Goal: Task Accomplishment & Management: Use online tool/utility

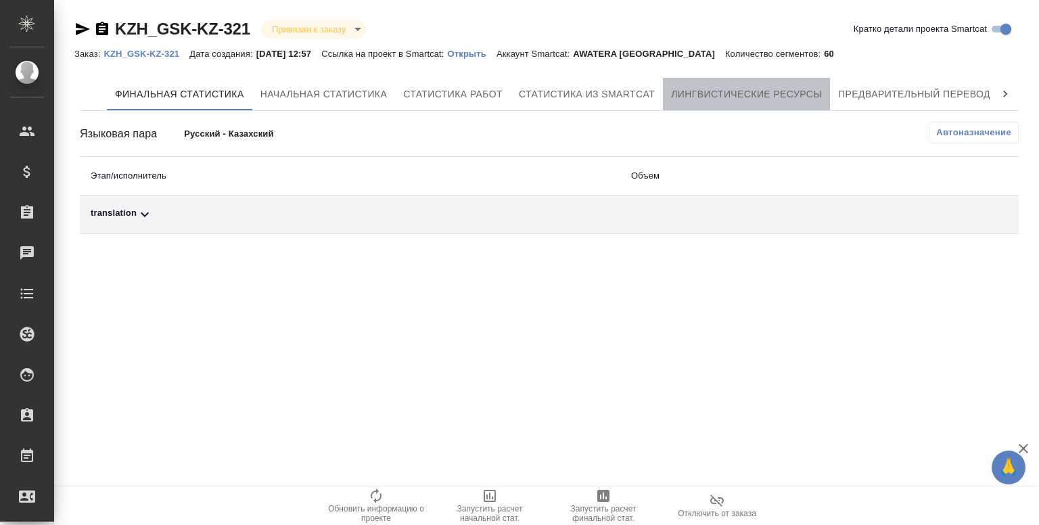
click at [780, 88] on span "Лингвистические ресурсы" at bounding box center [746, 94] width 151 height 17
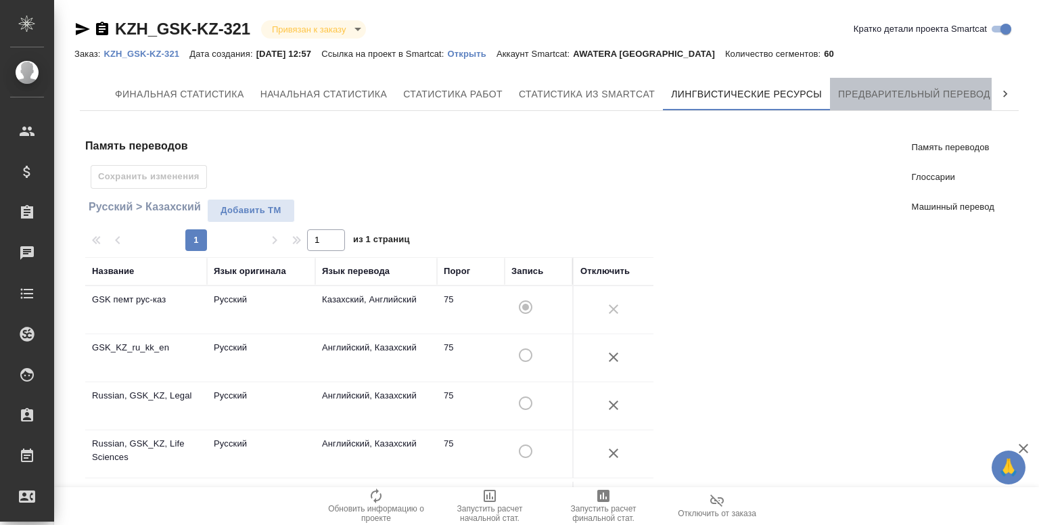
click at [893, 100] on span "Предварительный перевод" at bounding box center [914, 94] width 152 height 17
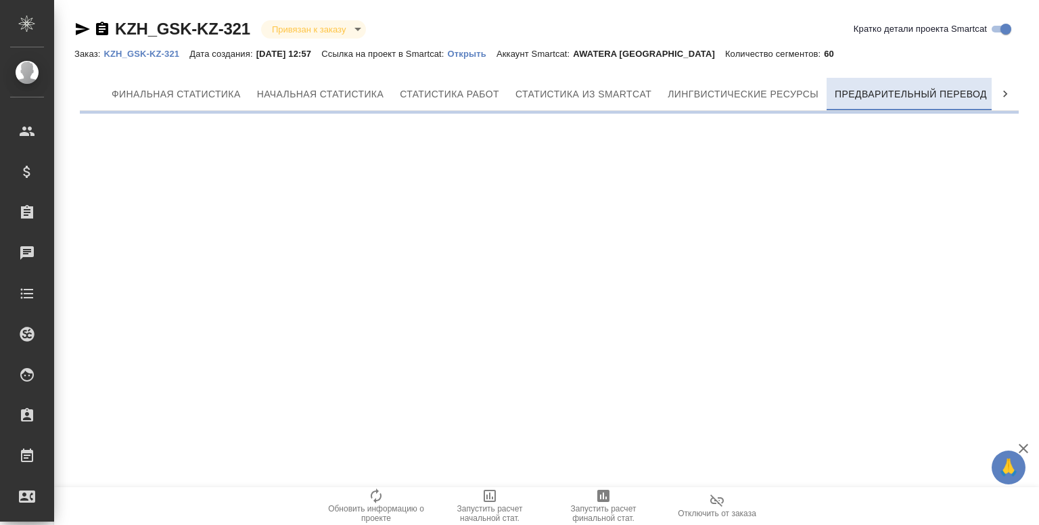
scroll to position [0, 6]
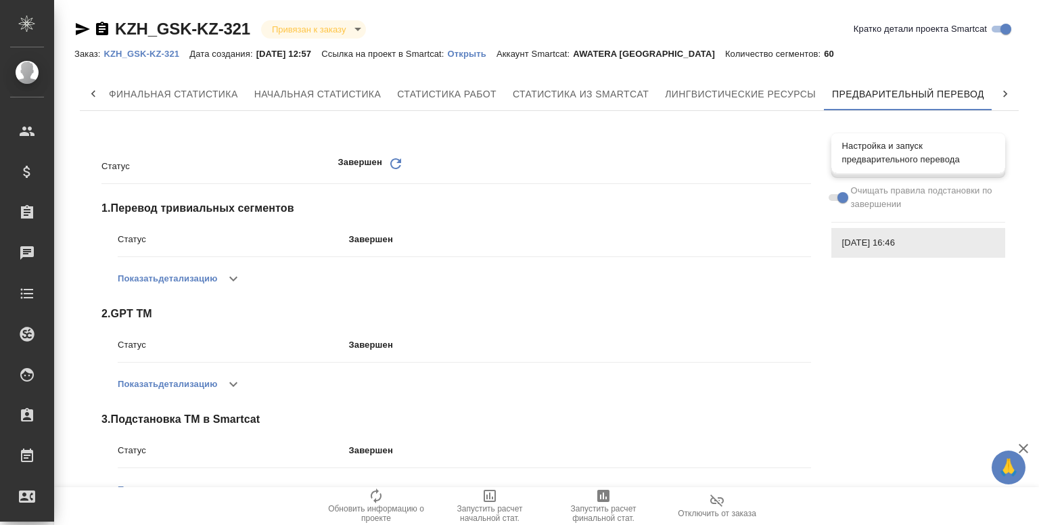
click at [904, 164] on span "Настройка и запуск предварительного перевода" at bounding box center [918, 152] width 152 height 27
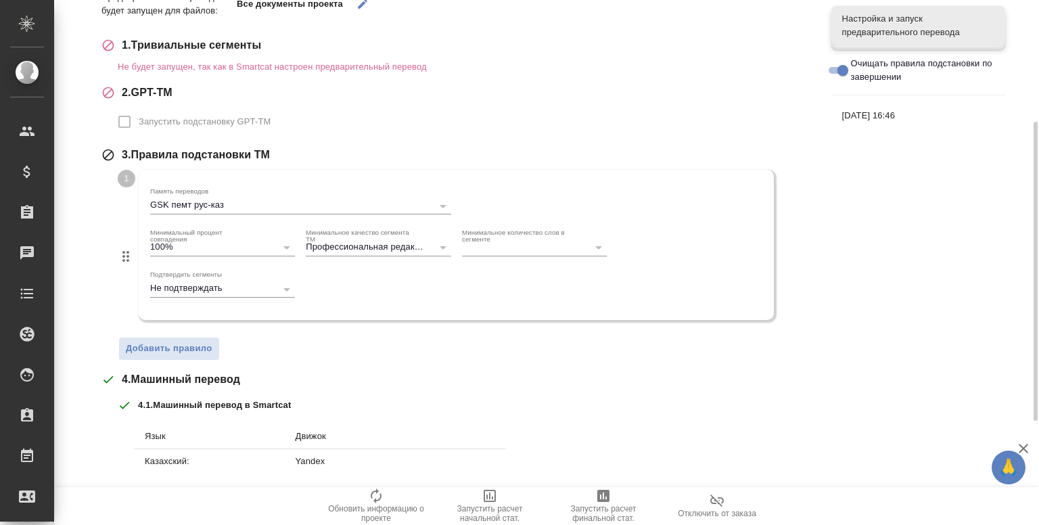
scroll to position [214, 0]
click at [176, 350] on span "Добавить правило" at bounding box center [169, 348] width 87 height 16
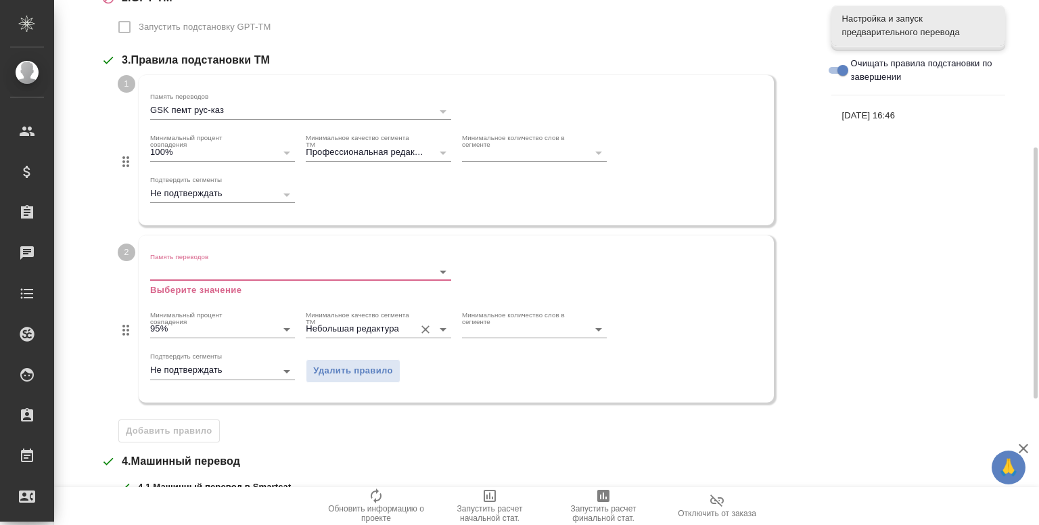
scroll to position [309, 0]
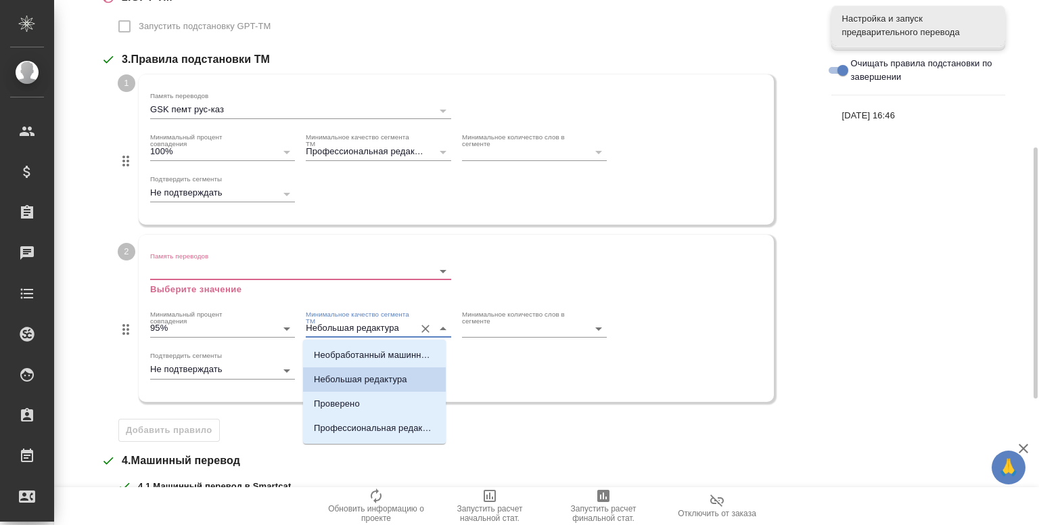
click at [402, 334] on input "Небольшая редактура" at bounding box center [356, 329] width 101 height 16
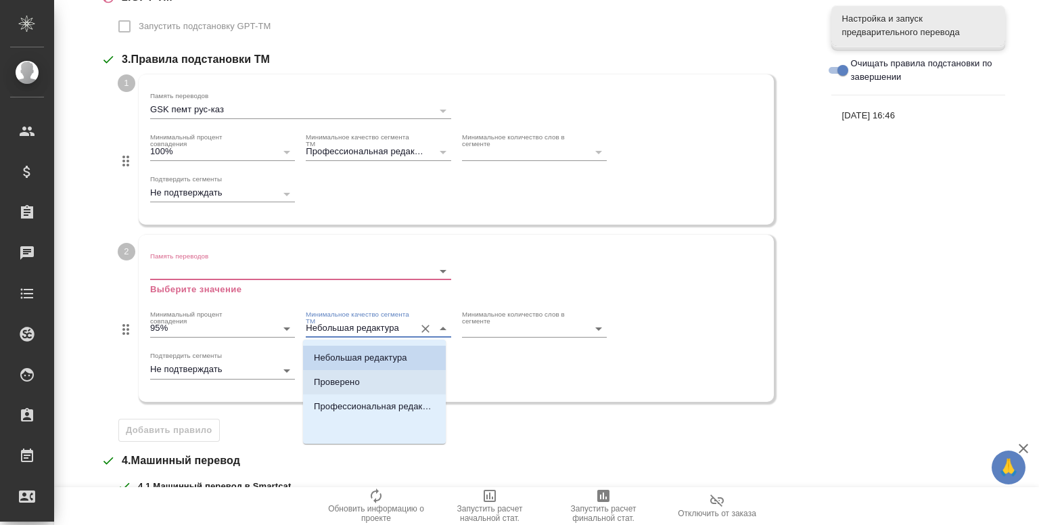
scroll to position [0, 0]
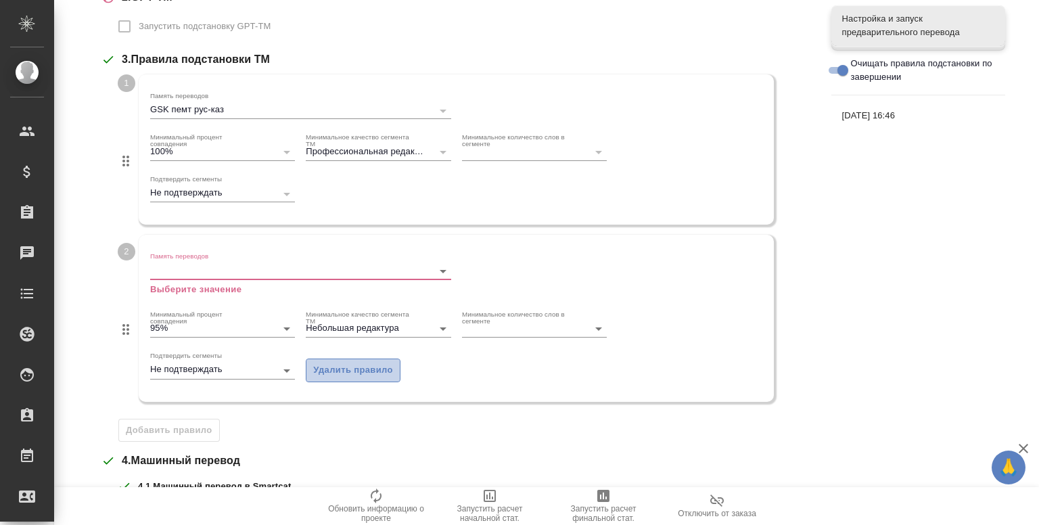
click at [337, 374] on span "Удалить правило" at bounding box center [353, 370] width 80 height 16
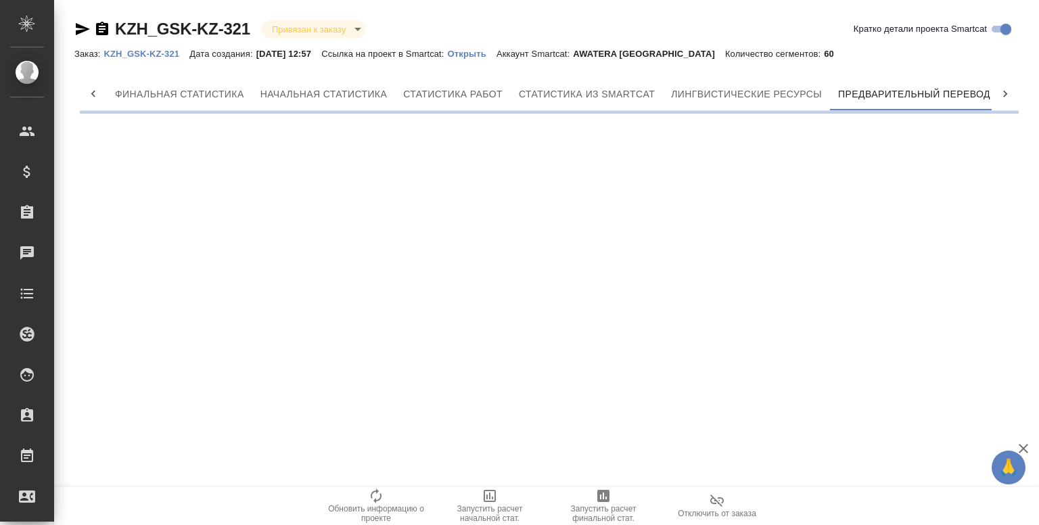
scroll to position [0, 6]
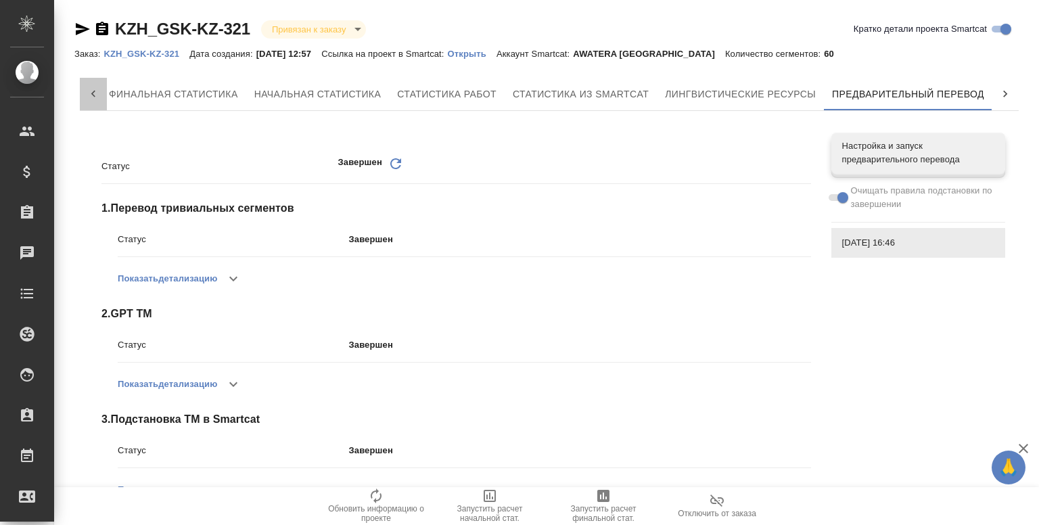
click at [85, 97] on div at bounding box center [93, 94] width 27 height 32
click at [209, 103] on button "Финальная статистика" at bounding box center [179, 94] width 145 height 32
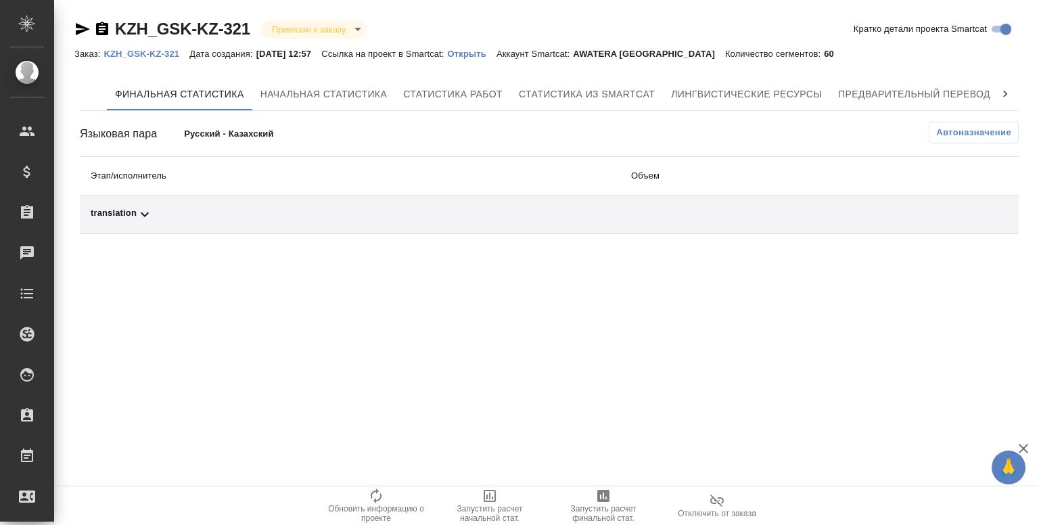
click at [139, 218] on icon at bounding box center [145, 214] width 16 height 16
click at [951, 133] on span "Автоназначение" at bounding box center [973, 133] width 75 height 14
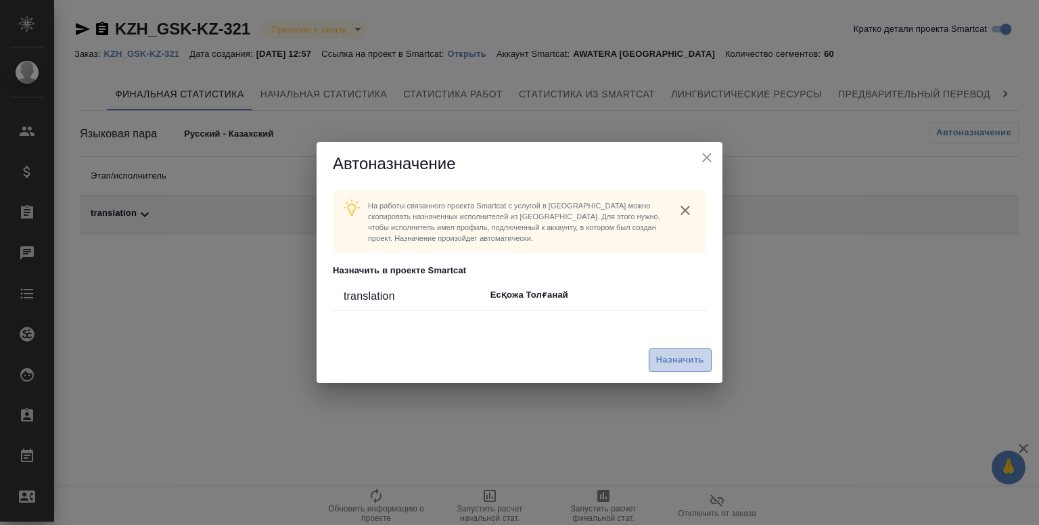
click at [678, 364] on span "Назначить" at bounding box center [680, 360] width 48 height 16
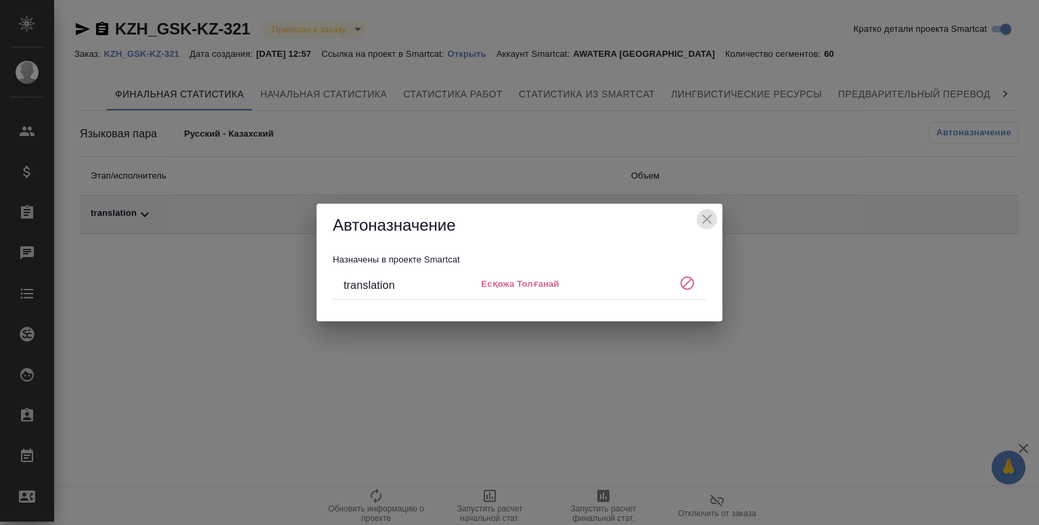
click at [707, 212] on icon "close" at bounding box center [707, 219] width 16 height 16
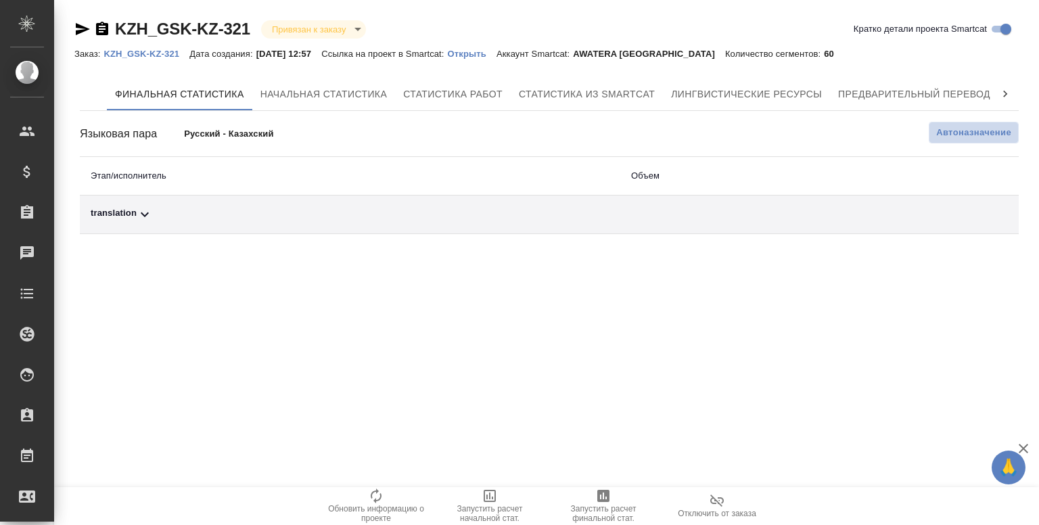
click at [969, 141] on button "Автоназначение" at bounding box center [973, 133] width 90 height 22
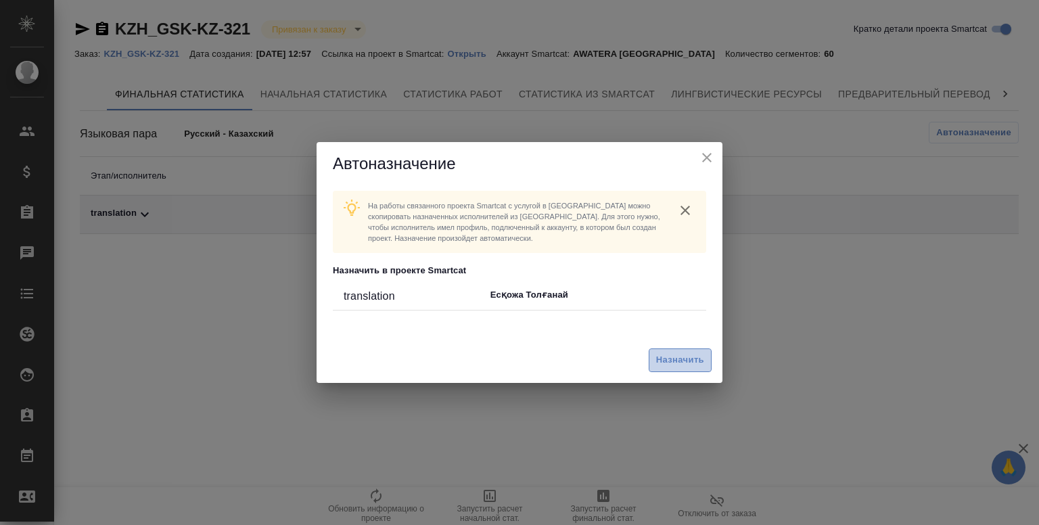
click at [667, 350] on button "Назначить" at bounding box center [680, 360] width 63 height 24
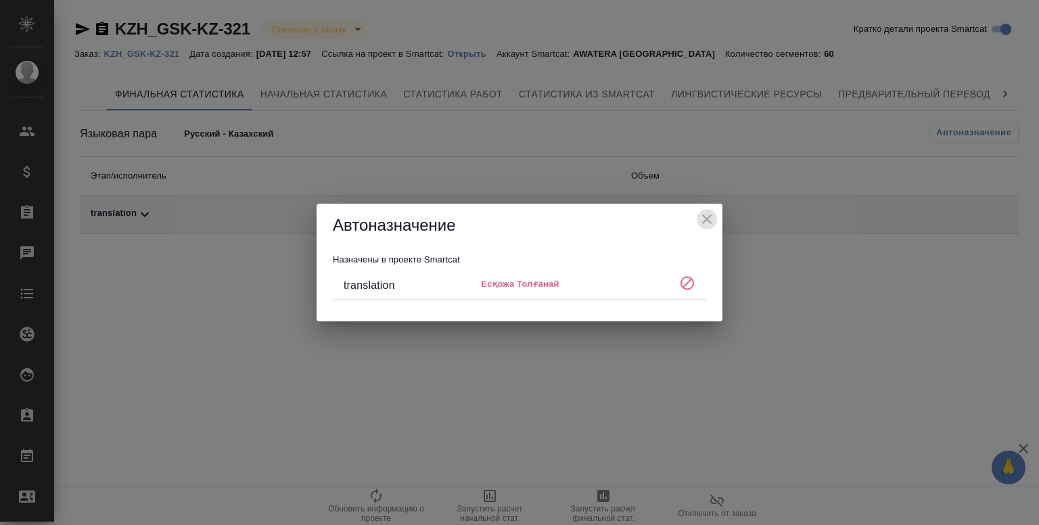
click at [708, 209] on button "close" at bounding box center [707, 219] width 20 height 20
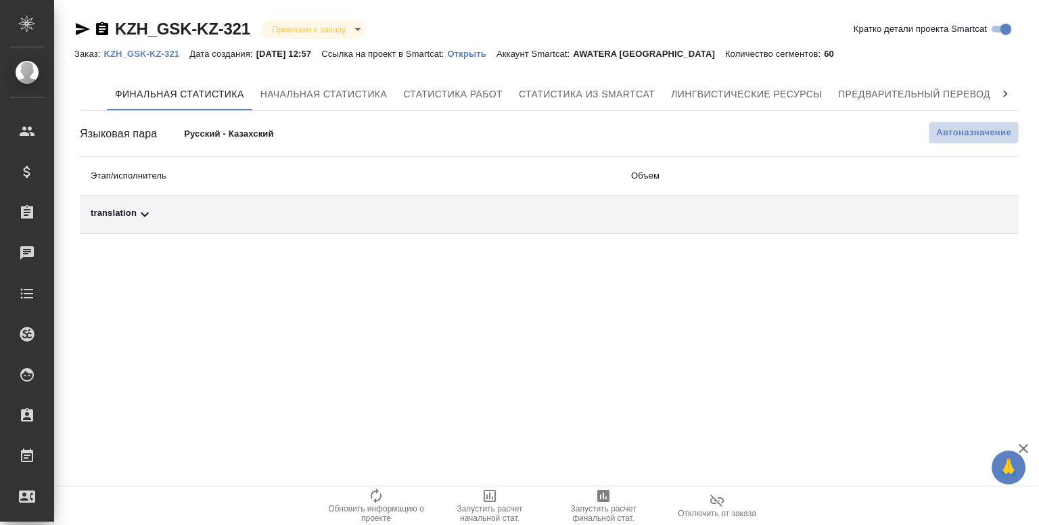
click at [970, 124] on button "Автоназначение" at bounding box center [973, 133] width 90 height 22
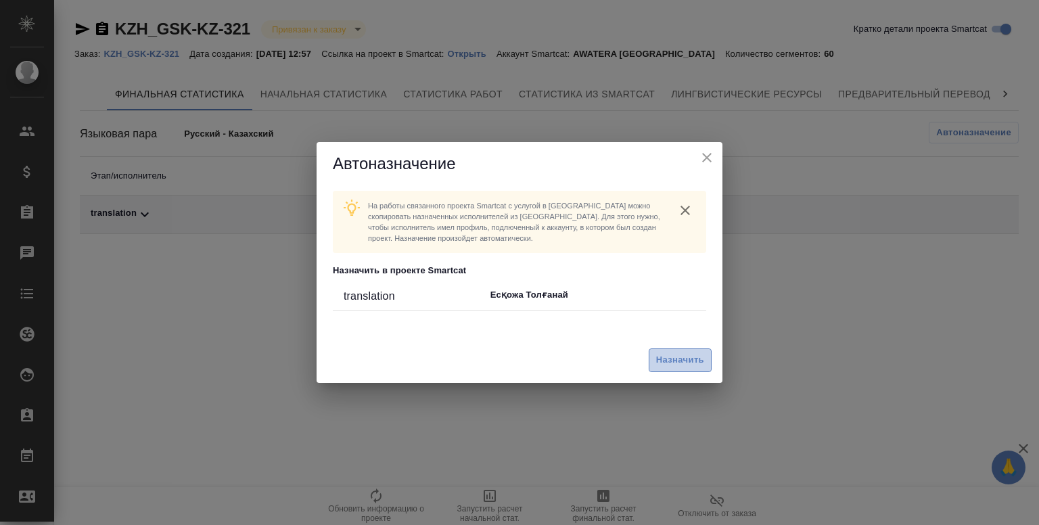
click at [695, 363] on span "Назначить" at bounding box center [680, 360] width 48 height 16
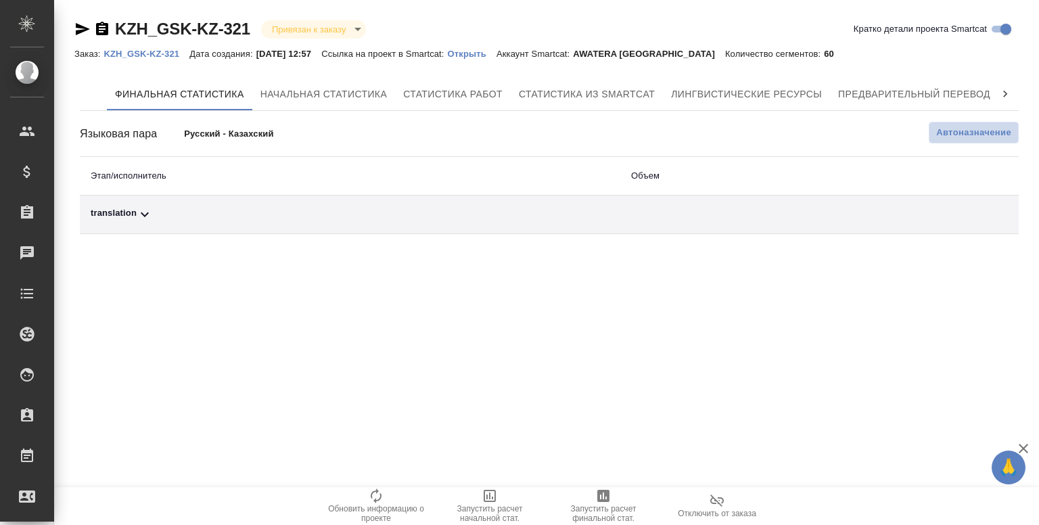
click at [980, 139] on button "Автоназначение" at bounding box center [973, 133] width 90 height 22
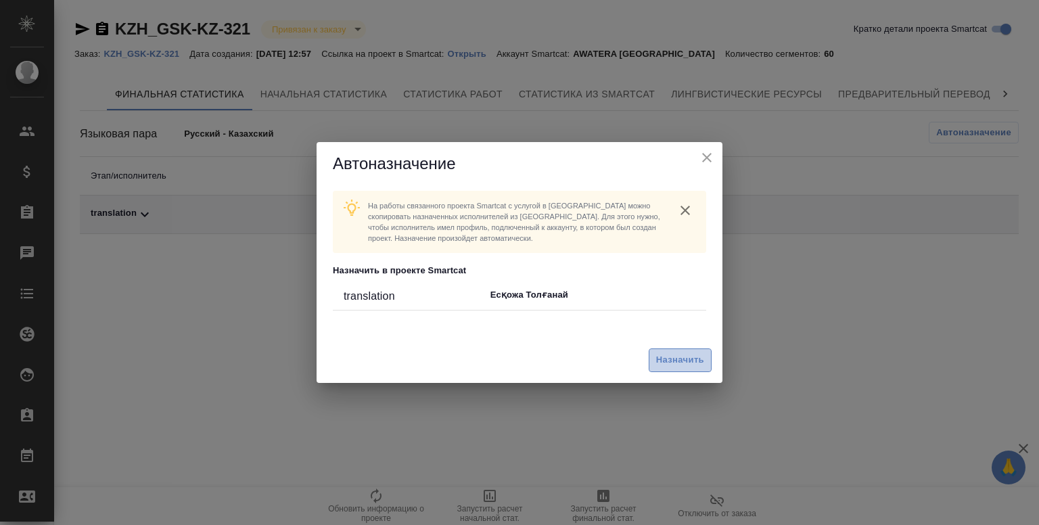
click at [693, 358] on span "Назначить" at bounding box center [680, 360] width 48 height 16
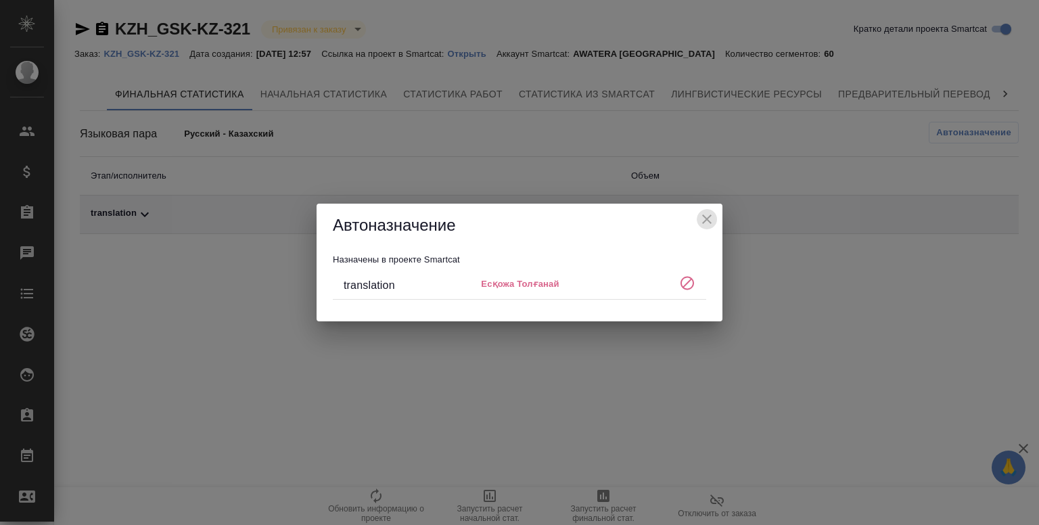
click at [704, 217] on icon "close" at bounding box center [706, 218] width 9 height 9
